Goal: Navigation & Orientation: Go to known website

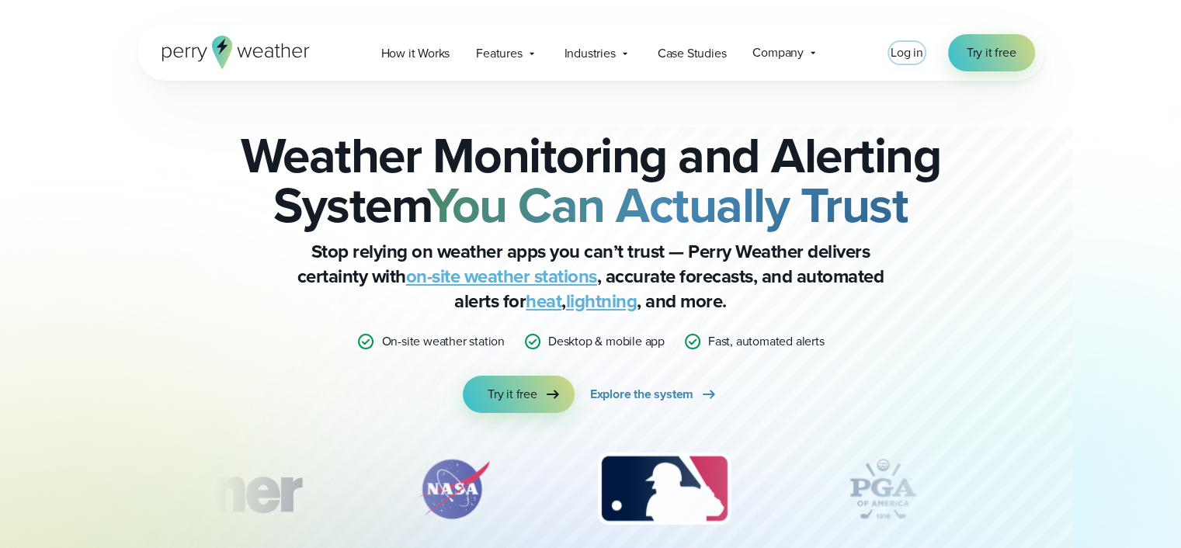
click at [907, 55] on span "Log in" at bounding box center [907, 52] width 33 height 18
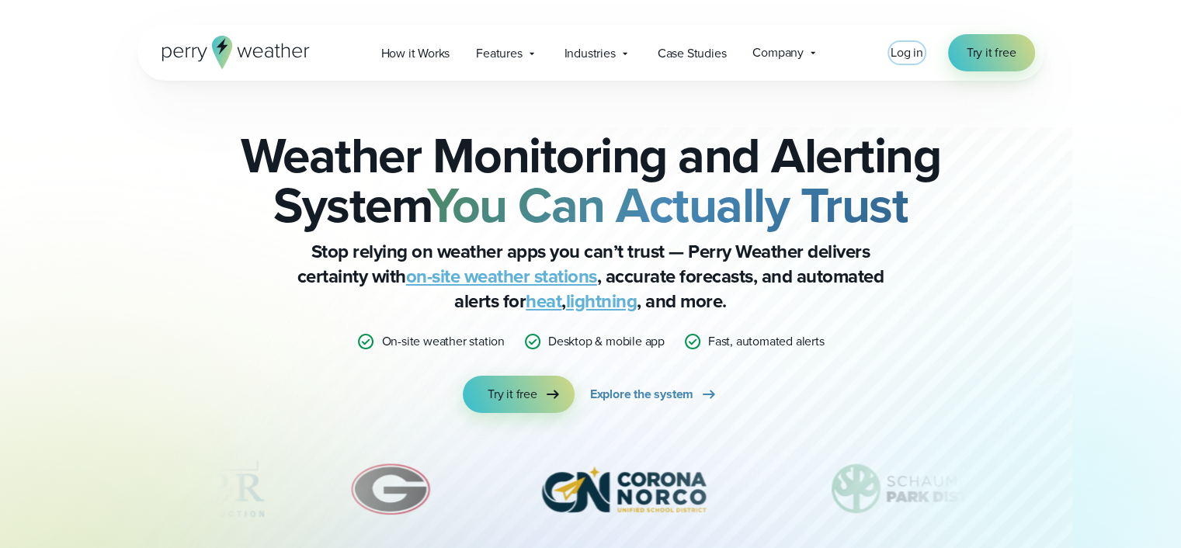
click at [920, 48] on span "Log in" at bounding box center [907, 52] width 33 height 18
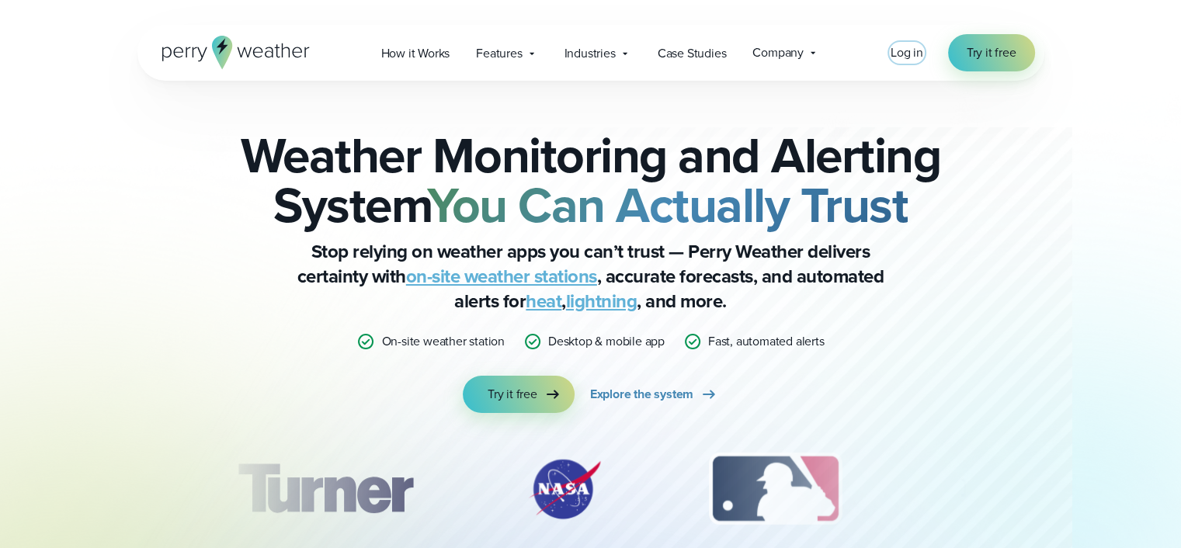
click at [916, 54] on span "Log in" at bounding box center [907, 52] width 33 height 18
